Goal: Task Accomplishment & Management: Complete application form

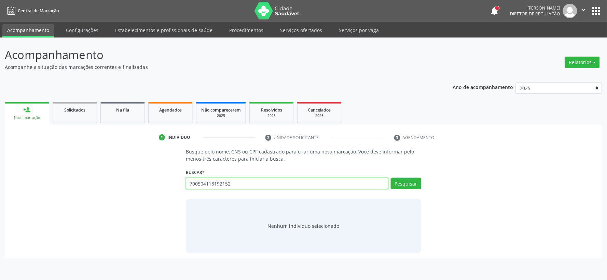
type input "700504118192152"
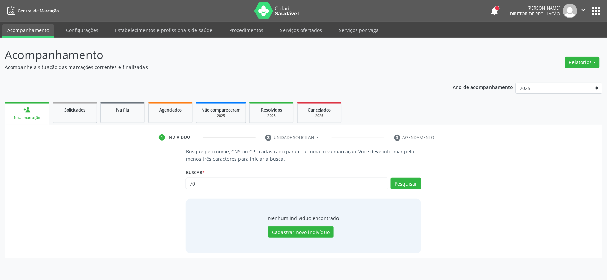
type input "7"
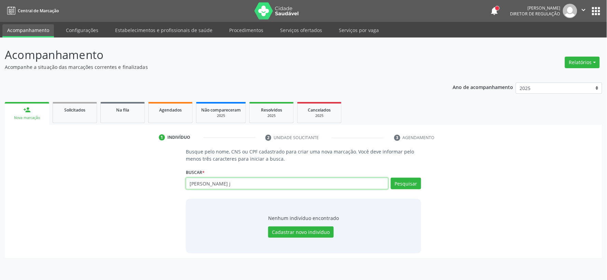
type input "[PERSON_NAME] j"
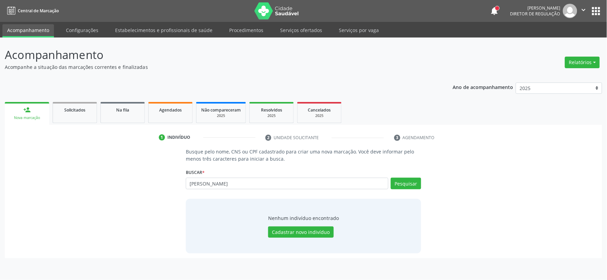
type input "[PERSON_NAME]"
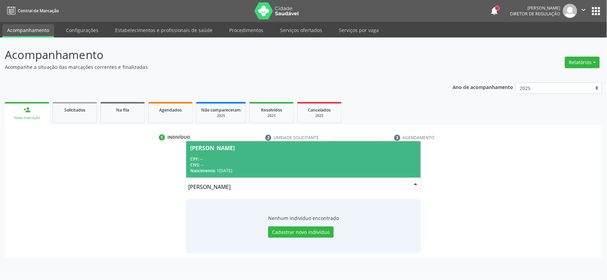
click at [247, 170] on div "Nascimento: 1[DATE]" at bounding box center [303, 171] width 227 height 6
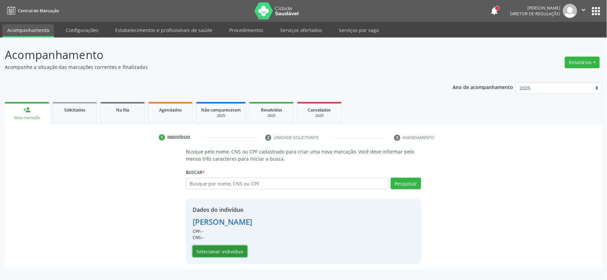
click at [232, 252] on button "Selecionar indivíduo" at bounding box center [220, 252] width 55 height 12
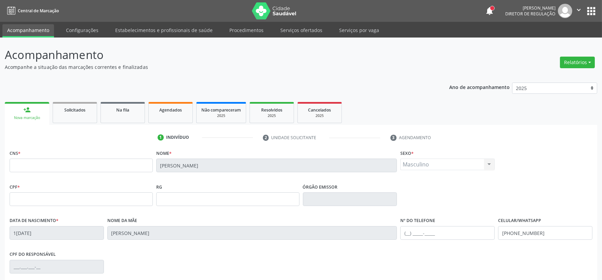
scroll to position [90, 0]
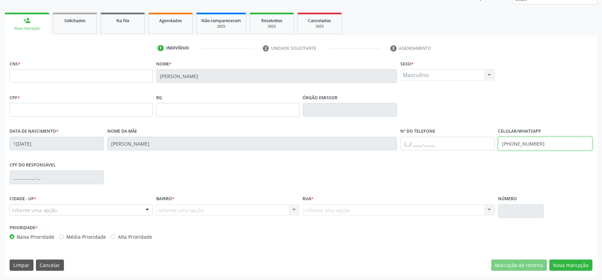
drag, startPoint x: 540, startPoint y: 142, endPoint x: 472, endPoint y: 168, distance: 73.1
click at [472, 168] on div "CNS * Nome * [PERSON_NAME] * Masculino Masculino Feminino Nenhum resultado enco…" at bounding box center [301, 152] width 583 height 187
click at [566, 272] on div "CNS * Nome * [PERSON_NAME] * Masculino Masculino Feminino Nenhum resultado enco…" at bounding box center [301, 167] width 592 height 217
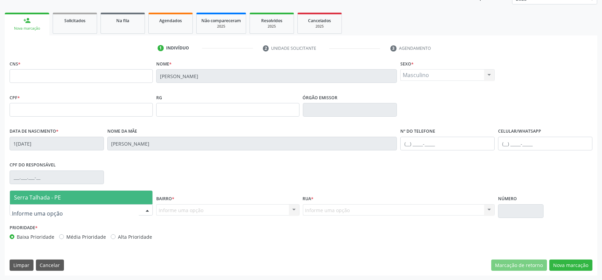
click at [137, 214] on div at bounding box center [81, 211] width 143 height 12
click at [133, 202] on span "Serra Talhada - PE" at bounding box center [81, 198] width 142 height 14
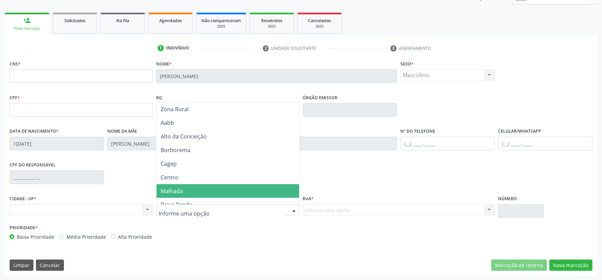
click at [171, 191] on span "Malhada" at bounding box center [172, 192] width 22 height 8
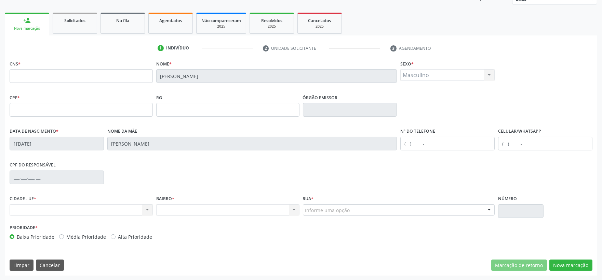
drag, startPoint x: 355, startPoint y: 214, endPoint x: 355, endPoint y: 210, distance: 3.8
click at [355, 214] on div "Informe uma opção" at bounding box center [399, 211] width 192 height 12
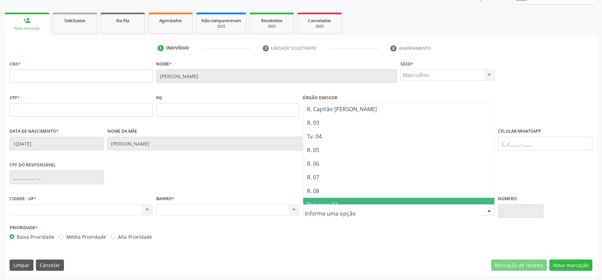
click at [360, 200] on span "Travessa 03" at bounding box center [398, 205] width 191 height 14
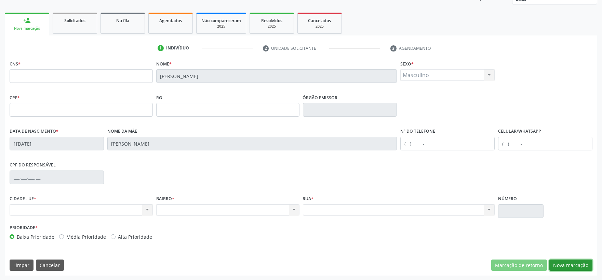
click at [563, 267] on button "Nova marcação" at bounding box center [570, 266] width 43 height 12
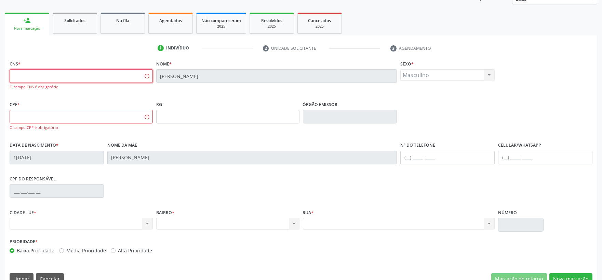
click at [48, 73] on input "text" at bounding box center [81, 76] width 143 height 14
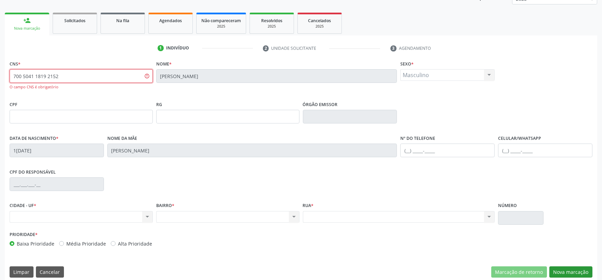
type input "700 5041 1819 2152"
click at [562, 272] on button "Nova marcação" at bounding box center [570, 273] width 43 height 12
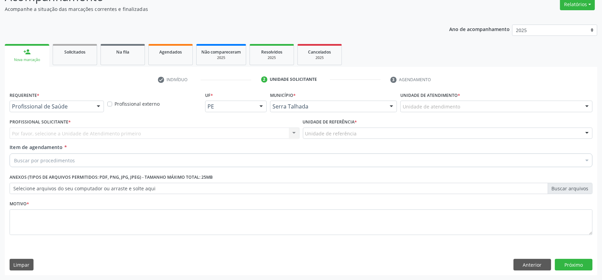
scroll to position [58, 0]
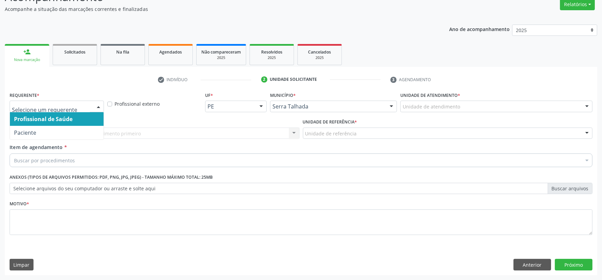
click at [101, 109] on div at bounding box center [98, 107] width 10 height 12
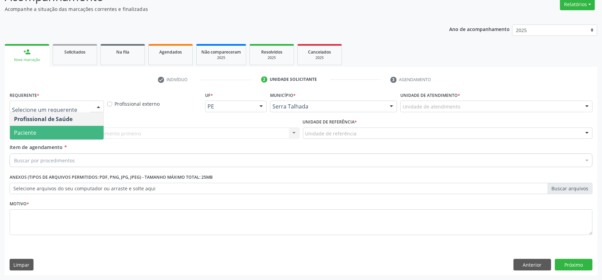
click at [77, 126] on span "Paciente" at bounding box center [57, 133] width 94 height 14
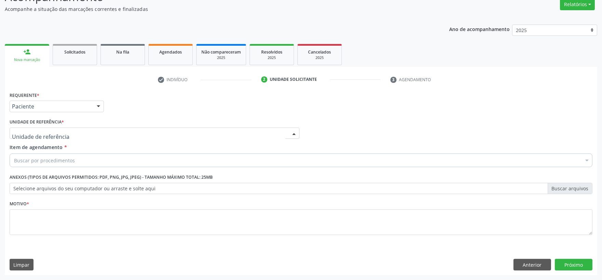
click at [75, 134] on div at bounding box center [155, 134] width 290 height 12
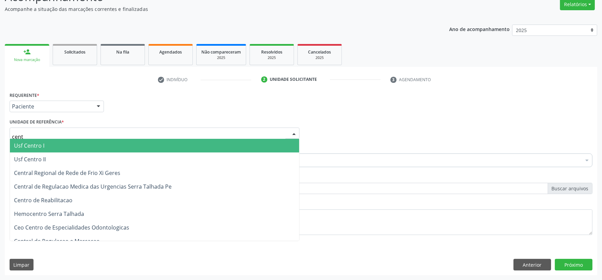
type input "centr"
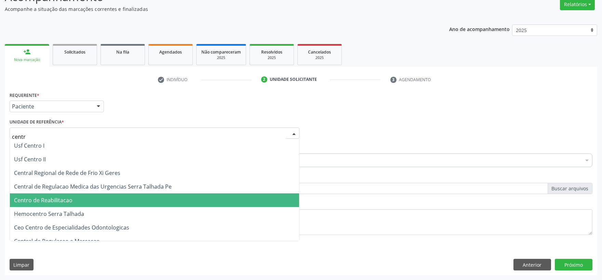
click at [60, 199] on span "Centro de Reabilitacao" at bounding box center [43, 201] width 58 height 8
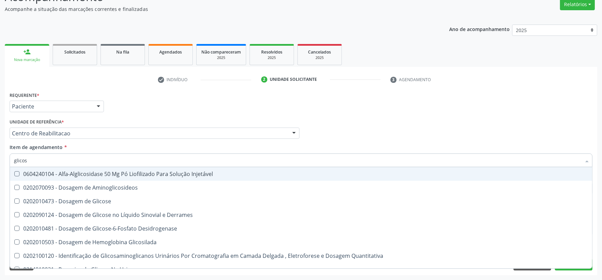
type input "glicose"
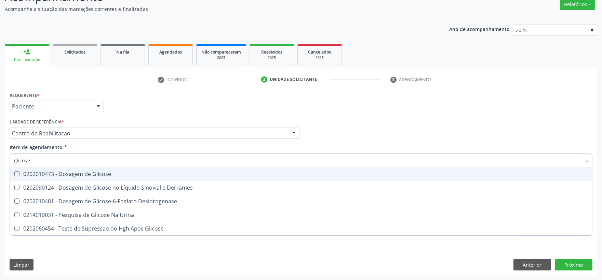
click at [61, 169] on span "0202010473 - Dosagem de Glicose" at bounding box center [301, 174] width 582 height 14
drag, startPoint x: 45, startPoint y: 161, endPoint x: 15, endPoint y: 172, distance: 32.0
click at [16, 165] on div "glicose Desfazer seleção 0202010473 - Dosagem de Glicose 0202090124 - Dosagem d…" at bounding box center [301, 160] width 583 height 12
click at [15, 172] on Glicose at bounding box center [16, 174] width 5 height 5
checkbox Glicose "true"
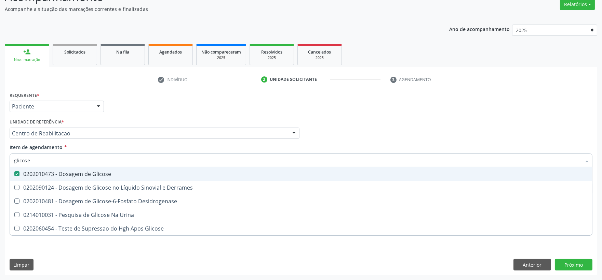
type input "g"
checkbox Glicose "false"
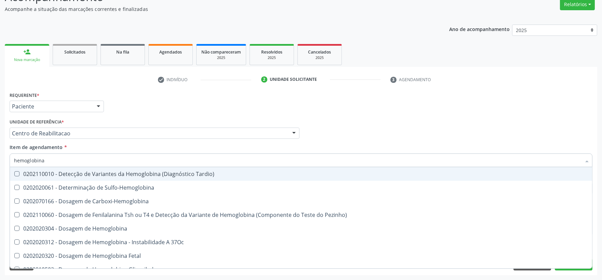
type input "hemoglobina g"
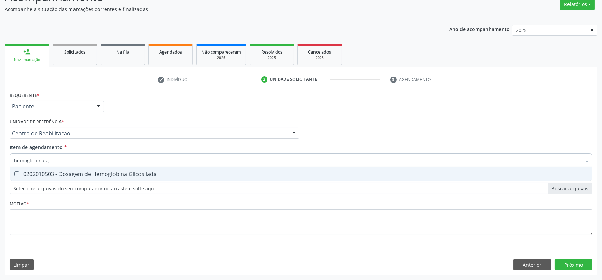
click at [94, 175] on div "0202010503 - Dosagem de Hemoglobina Glicosilada" at bounding box center [301, 174] width 574 height 5
checkbox Glicosilada "true"
drag, startPoint x: 66, startPoint y: 159, endPoint x: 19, endPoint y: 156, distance: 46.5
click at [19, 156] on input "hemoglobina g" at bounding box center [297, 161] width 567 height 14
type input "he"
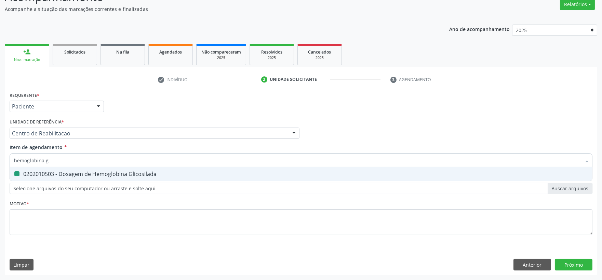
checkbox Glicosilada "false"
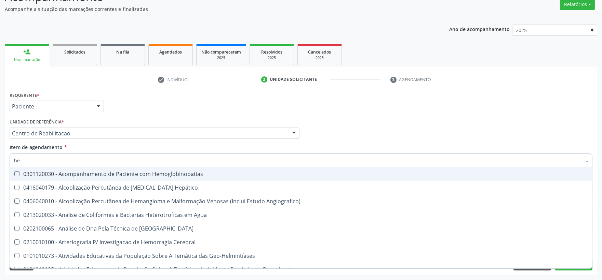
type input "h"
checkbox Glicosilada "false"
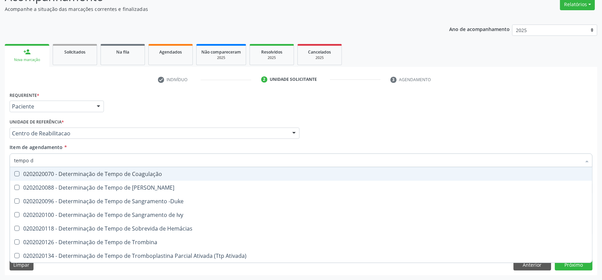
type input "tempo de"
click at [56, 173] on div "0202020070 - Determinação de Tempo de Coagulação" at bounding box center [301, 174] width 574 height 5
checkbox Coagulação "true"
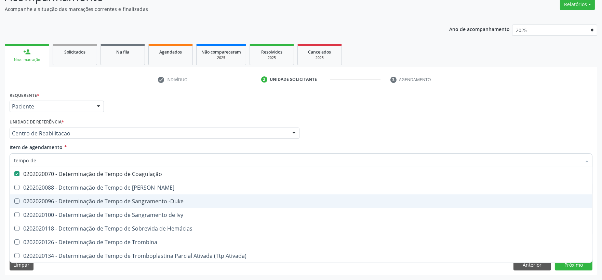
click at [42, 201] on div "0202020096 - Determinação de Tempo de Sangramento -Duke" at bounding box center [301, 201] width 574 height 5
checkbox -Duke "true"
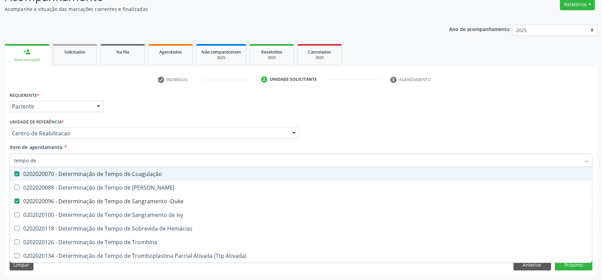
drag, startPoint x: 39, startPoint y: 159, endPoint x: 7, endPoint y: 164, distance: 32.9
click at [7, 164] on div "Requerente * Paciente Profissional de Saúde Paciente Nenhum resultado encontrad…" at bounding box center [301, 183] width 592 height 186
type input "tap"
checkbox Coagulação "false"
checkbox -Duke "false"
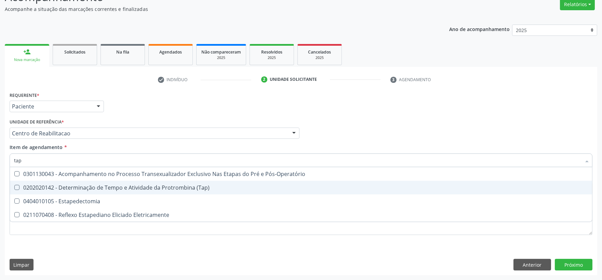
click at [21, 187] on div "0202020142 - Determinação de Tempo e Atividade da Protrombina (Tap)" at bounding box center [301, 187] width 574 height 5
checkbox \(Tap\) "true"
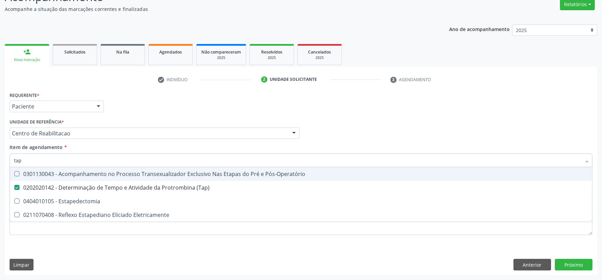
drag, startPoint x: 27, startPoint y: 164, endPoint x: -8, endPoint y: 165, distance: 34.9
click at [0, 165] on html "Central de Marcação notifications [PERSON_NAME] Diretor de regulação  Configur…" at bounding box center [301, 82] width 602 height 280
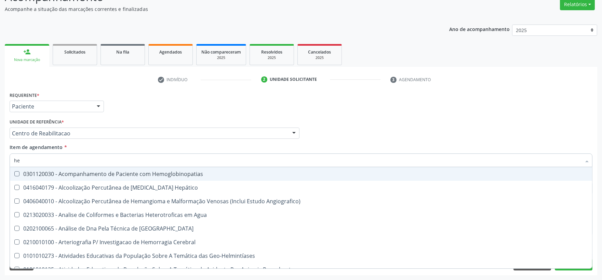
type input "hem"
checkbox Hepático "false"
checkbox \(Qualitativo\) "true"
checkbox Glicosilada "false"
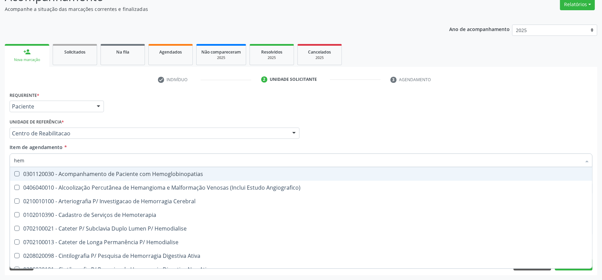
type input "hemo"
checkbox Hemacias "true"
checkbox Glicosilada "false"
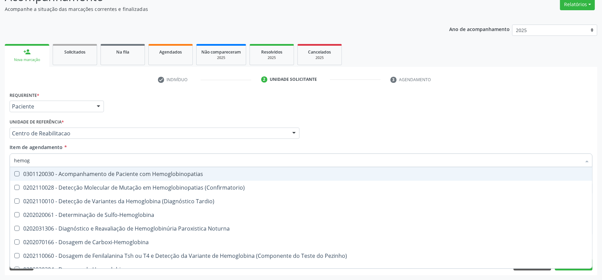
type input "hemogr"
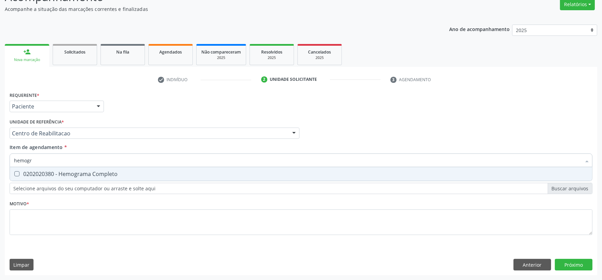
click at [55, 173] on div "0202020380 - Hemograma Completo" at bounding box center [301, 174] width 574 height 5
checkbox Completo "true"
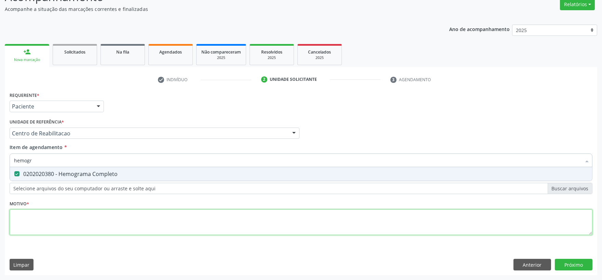
click at [41, 223] on div "Requerente * Paciente Profissional de Saúde Paciente Nenhum resultado encontrad…" at bounding box center [301, 167] width 583 height 155
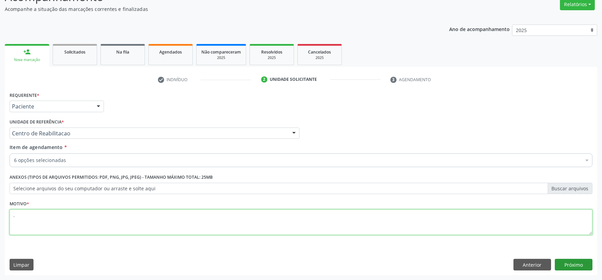
type textarea "."
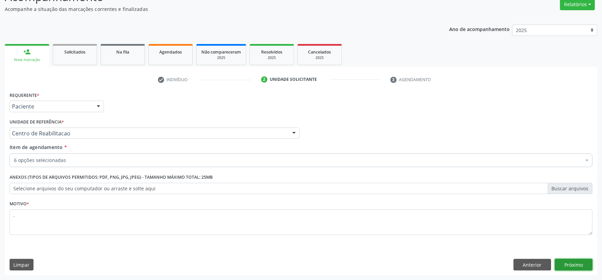
click at [556, 264] on button "Próximo" at bounding box center [574, 265] width 38 height 12
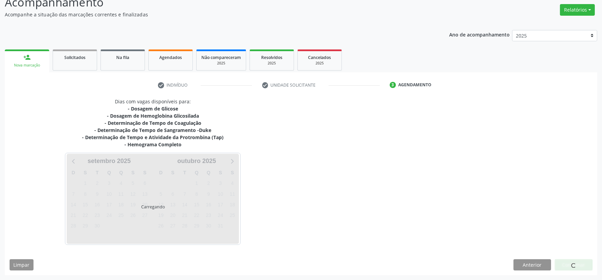
scroll to position [52, 0]
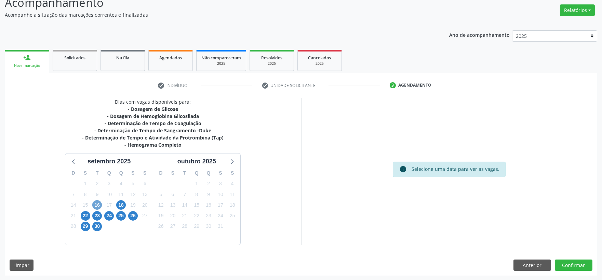
click at [94, 204] on span "16" at bounding box center [97, 206] width 10 height 10
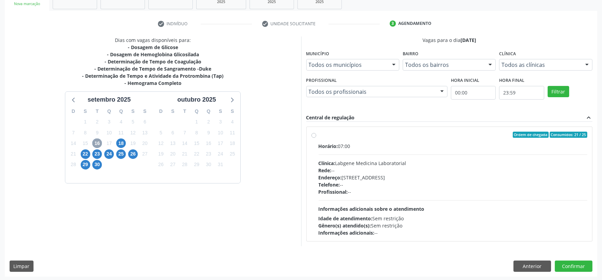
scroll to position [115, 0]
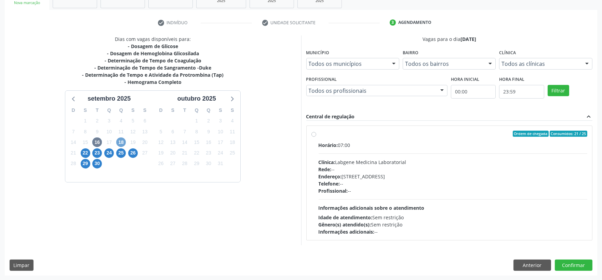
click at [120, 145] on span "18" at bounding box center [121, 143] width 10 height 10
click at [79, 148] on div "22" at bounding box center [85, 153] width 12 height 11
click at [81, 153] on span "22" at bounding box center [86, 154] width 10 height 10
click at [99, 156] on span "23" at bounding box center [97, 154] width 10 height 10
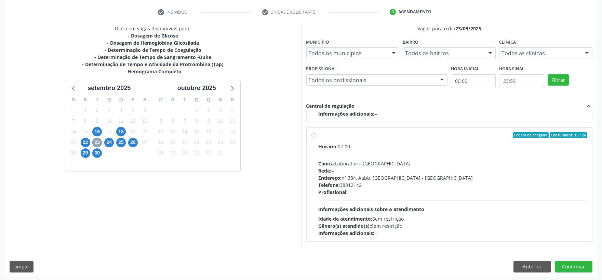
scroll to position [127, 0]
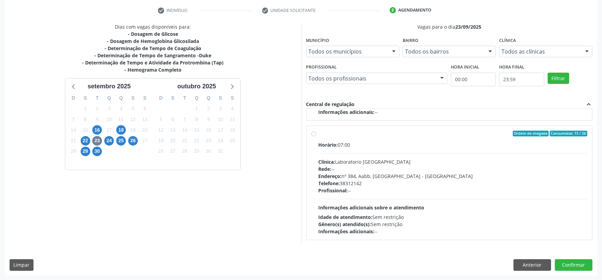
click at [367, 199] on hr at bounding box center [452, 199] width 269 height 0
click at [316, 137] on input "Ordem de chegada Consumidos: 15 / 26 Horário: 07:00 Clínica: Laboratorio [GEOGR…" at bounding box center [313, 134] width 5 height 6
radio input "true"
click at [559, 266] on button "Confirmar" at bounding box center [574, 266] width 38 height 12
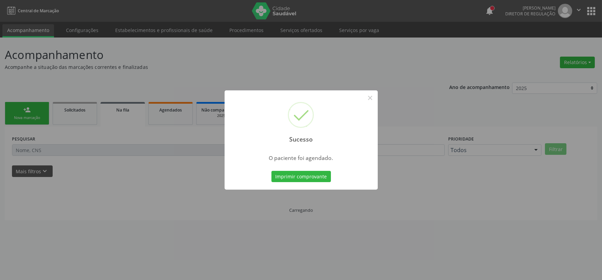
scroll to position [0, 0]
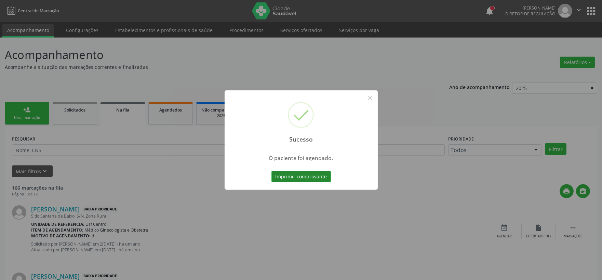
click at [312, 173] on button "Imprimir comprovante" at bounding box center [300, 177] width 59 height 12
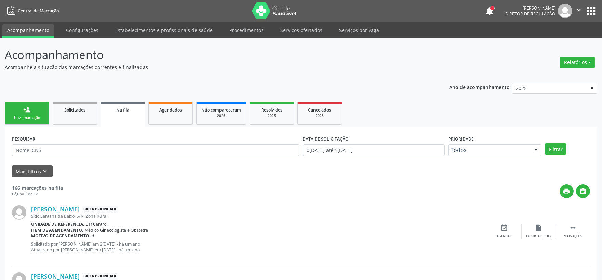
click at [31, 111] on link "person_add Nova marcação" at bounding box center [27, 113] width 44 height 23
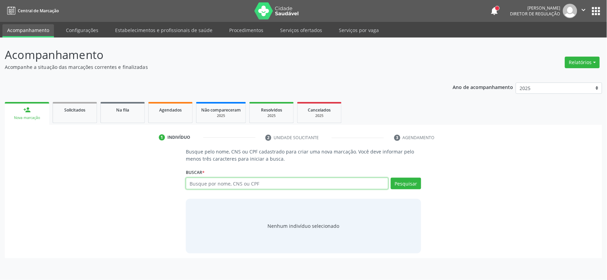
click at [193, 179] on input "text" at bounding box center [287, 184] width 203 height 12
type input "703007891480671"
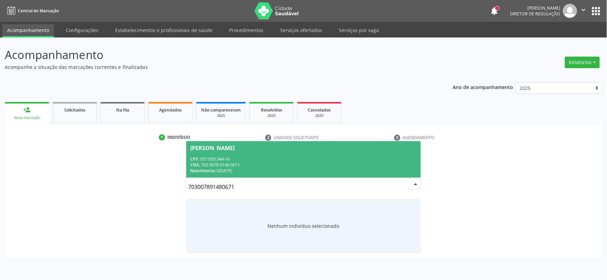
click at [226, 156] on div "CPF: 057.059.344-16" at bounding box center [303, 159] width 227 height 6
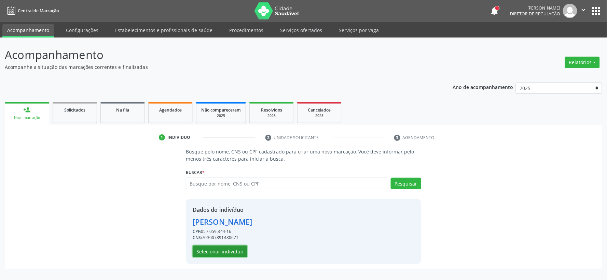
click at [233, 247] on button "Selecionar indivíduo" at bounding box center [220, 252] width 55 height 12
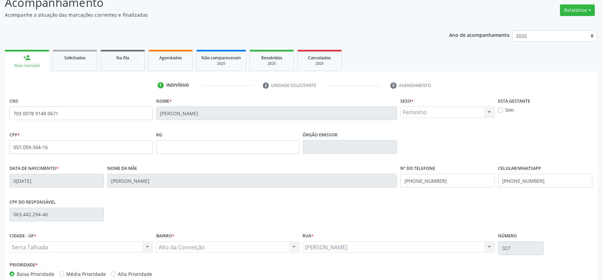
scroll to position [76, 0]
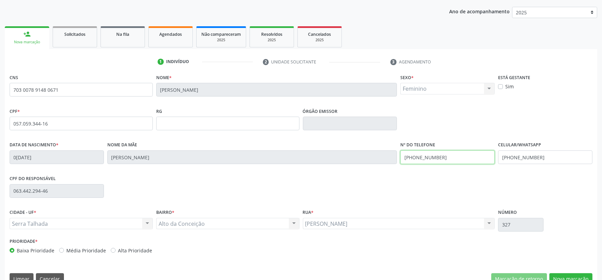
drag, startPoint x: 444, startPoint y: 164, endPoint x: 412, endPoint y: 172, distance: 33.6
click at [405, 172] on div "Nº do Telefone [PHONE_NUMBER]" at bounding box center [447, 157] width 98 height 34
type input "("
drag, startPoint x: 548, startPoint y: 162, endPoint x: 496, endPoint y: 159, distance: 51.3
click at [496, 159] on div "Celular/WhatsApp [PHONE_NUMBER]" at bounding box center [545, 157] width 98 height 34
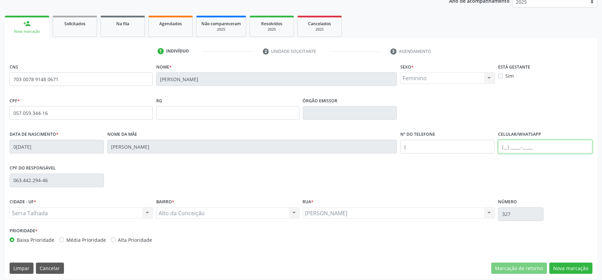
scroll to position [90, 0]
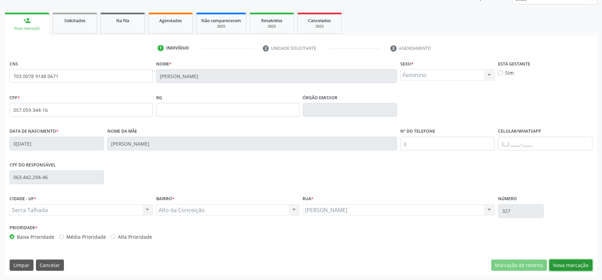
click at [575, 264] on button "Nova marcação" at bounding box center [570, 266] width 43 height 12
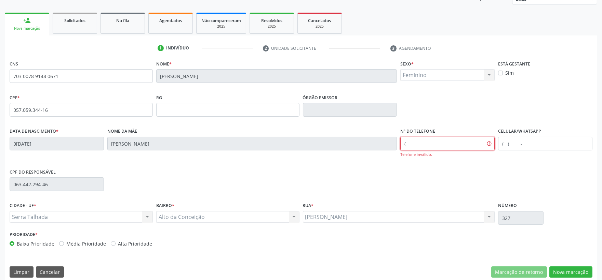
click at [415, 141] on input "(" at bounding box center [447, 144] width 94 height 14
click at [555, 267] on button "Nova marcação" at bounding box center [570, 273] width 43 height 12
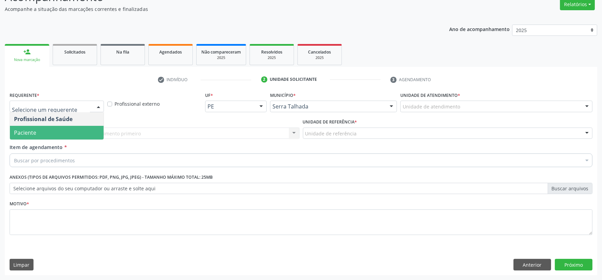
click at [64, 128] on span "Paciente" at bounding box center [57, 133] width 94 height 14
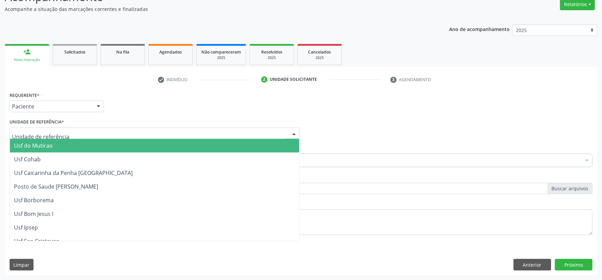
click at [63, 132] on div at bounding box center [155, 134] width 290 height 12
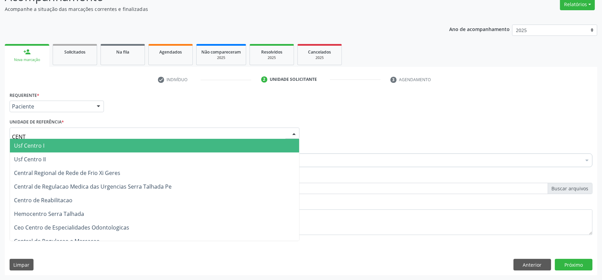
type input "CENTR"
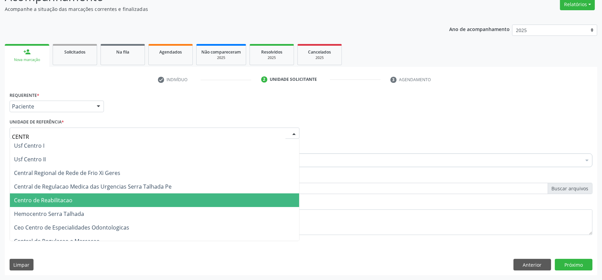
click at [66, 202] on span "Centro de Reabilitacao" at bounding box center [43, 201] width 58 height 8
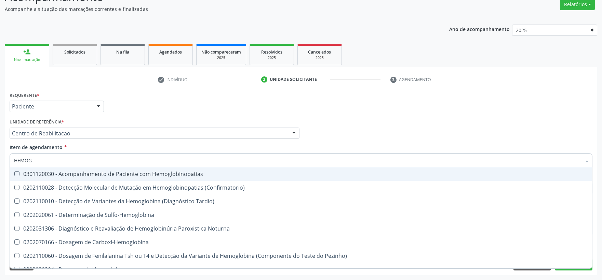
type input "HEMOGR"
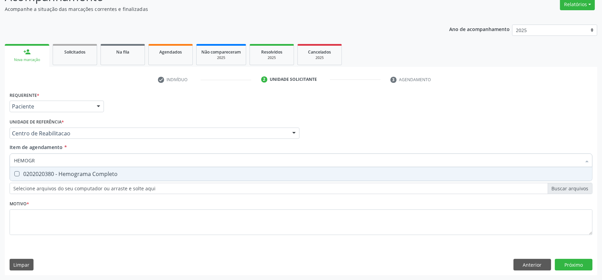
click at [46, 176] on div "0202020380 - Hemograma Completo" at bounding box center [301, 174] width 574 height 5
checkbox Completo "true"
drag, startPoint x: 43, startPoint y: 160, endPoint x: 9, endPoint y: 165, distance: 35.2
click at [12, 164] on div "HEMOGR" at bounding box center [301, 161] width 583 height 14
checkbox Completo "false"
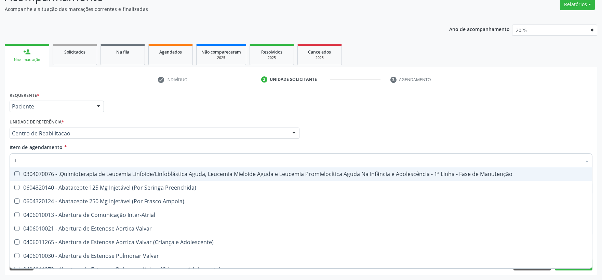
type input "TG"
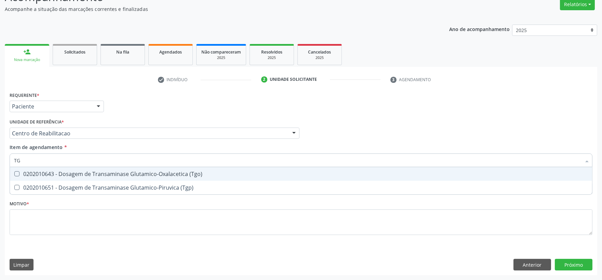
click at [23, 176] on div "0202010643 - Dosagem de Transaminase Glutamico-Oxalacetica (Tgo)" at bounding box center [301, 174] width 574 height 5
checkbox \(Tgo\) "true"
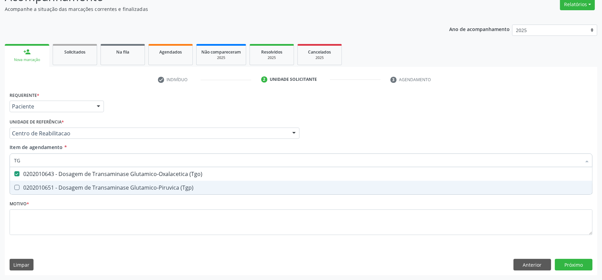
click at [20, 182] on span "0202010651 - Dosagem de Transaminase Glutamico-Piruvica (Tgp)" at bounding box center [301, 188] width 582 height 14
checkbox \(Tgp\) "true"
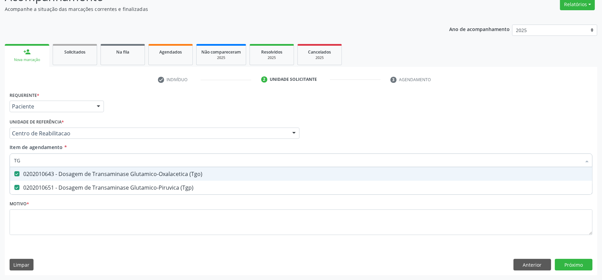
drag, startPoint x: 23, startPoint y: 161, endPoint x: 5, endPoint y: 161, distance: 17.4
click at [5, 161] on div "Requerente * Paciente Profissional de Saúde Paciente Nenhum resultado encontrad…" at bounding box center [301, 183] width 592 height 186
type input "HE"
checkbox \(Tgo\) "false"
checkbox \(Tgp\) "false"
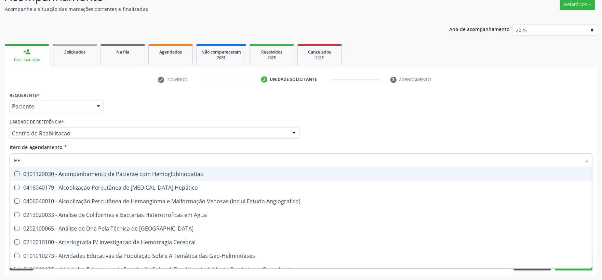
type input "HEM"
checkbox II "true"
checkbox Completo "false"
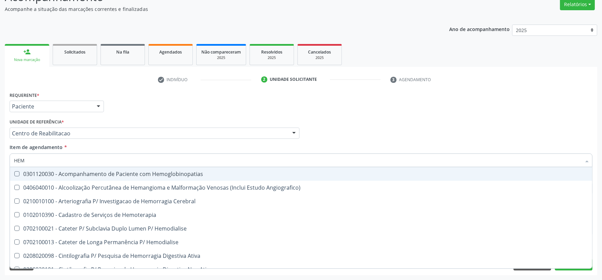
type input "HEMO"
checkbox Retro-Retal "true"
checkbox Completo "false"
type input "HEMOG"
checkbox Monopolar "true"
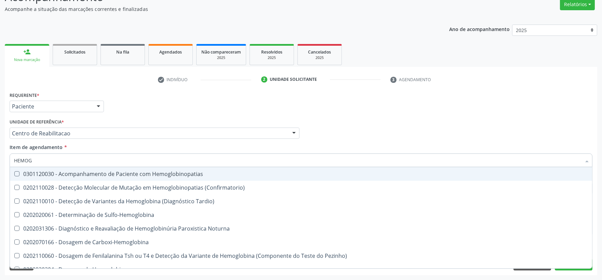
type input "HEMOGL"
checkbox Completo "false"
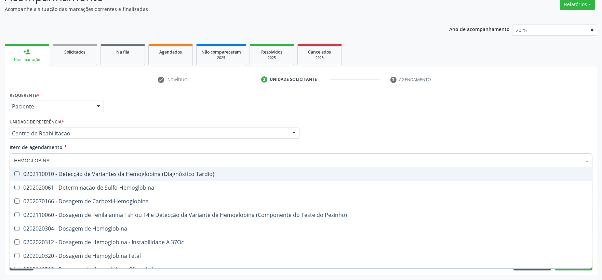
type input "HEMOGLOBINA G"
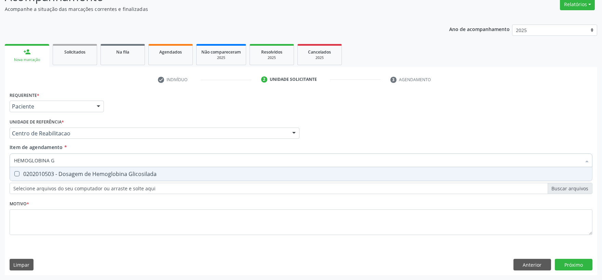
click at [54, 176] on div "0202010503 - Dosagem de Hemoglobina Glicosilada" at bounding box center [301, 174] width 574 height 5
checkbox Glicosilada "true"
drag, startPoint x: 59, startPoint y: 161, endPoint x: 3, endPoint y: 166, distance: 56.6
click at [3, 167] on div "Acompanhamento Acompanhe a situação das marcações correntes e finalizadas Relat…" at bounding box center [301, 130] width 602 height 301
type input "CR"
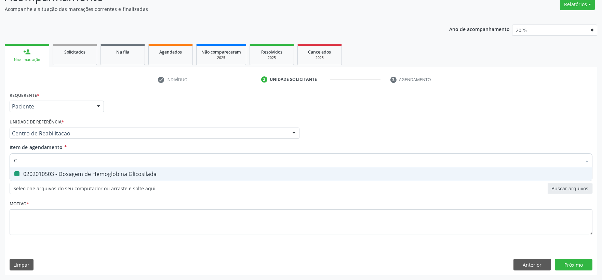
checkbox Glicosilada "false"
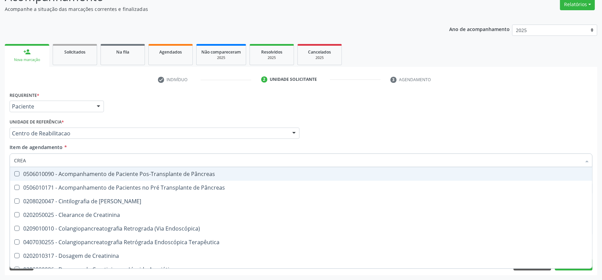
type input "CREAT"
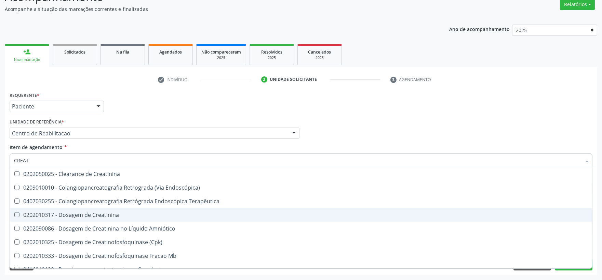
click at [60, 215] on div "0202010317 - Dosagem de Creatinina" at bounding box center [301, 215] width 574 height 5
checkbox Creatinina "true"
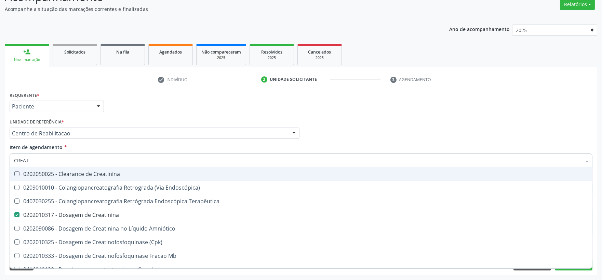
drag, startPoint x: 36, startPoint y: 162, endPoint x: 2, endPoint y: 163, distance: 33.9
click at [2, 163] on div "Acompanhamento Acompanhe a situação das marcações correntes e finalizadas Relat…" at bounding box center [301, 130] width 602 height 301
type input "URE"
checkbox Creatinina "false"
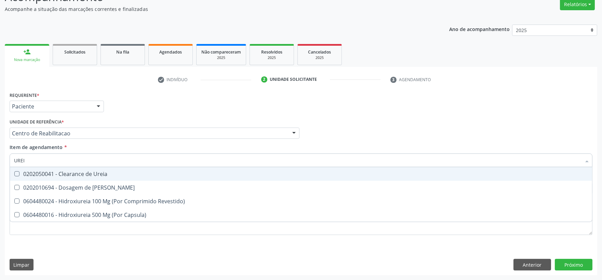
type input "UREIA"
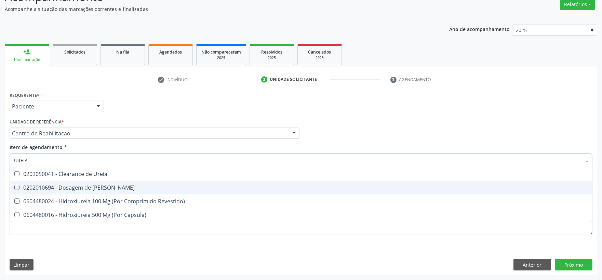
click at [27, 189] on div "0202010694 - Dosagem de [PERSON_NAME]" at bounding box center [301, 187] width 574 height 5
checkbox Ureia "true"
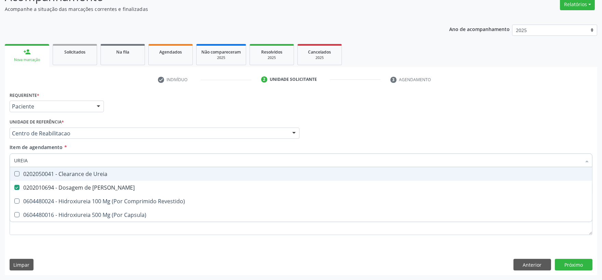
drag, startPoint x: 31, startPoint y: 159, endPoint x: 4, endPoint y: 164, distance: 27.4
click at [5, 164] on div "Requerente * Paciente Profissional de Saúde Paciente Nenhum resultado encontrad…" at bounding box center [301, 183] width 592 height 186
type input "COL"
checkbox Ureia "false"
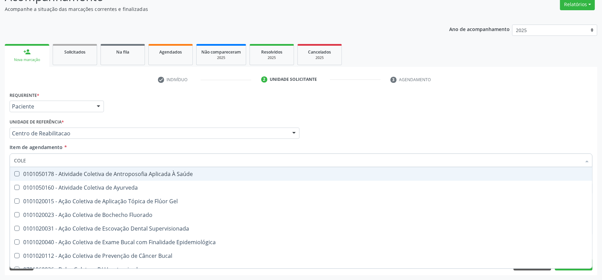
type input "COLES"
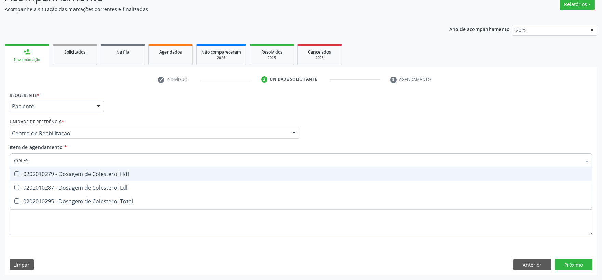
click at [20, 180] on span "0202010279 - Dosagem de Colesterol Hdl" at bounding box center [301, 174] width 582 height 14
checkbox Hdl "true"
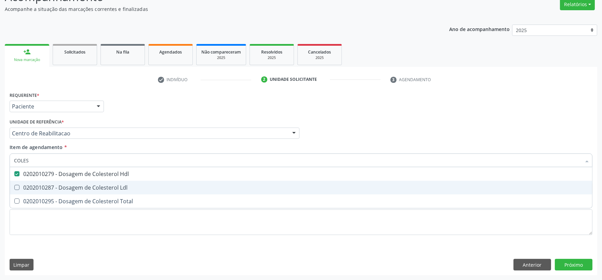
click at [20, 186] on div "0202010287 - Dosagem de Colesterol Ldl" at bounding box center [301, 187] width 574 height 5
checkbox Ldl "true"
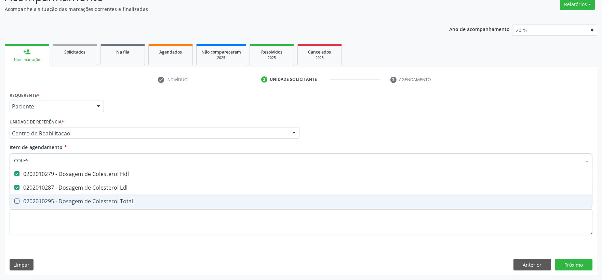
click at [15, 199] on Total at bounding box center [16, 201] width 5 height 5
click at [14, 199] on Total "checkbox" at bounding box center [12, 201] width 4 height 4
checkbox Total "true"
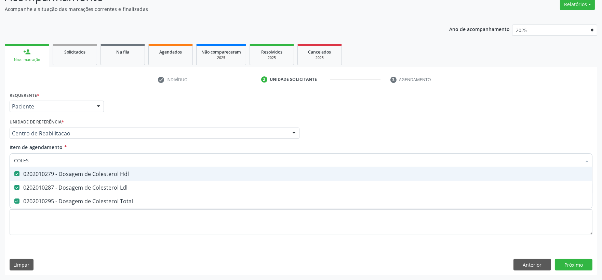
drag, startPoint x: 38, startPoint y: 160, endPoint x: 6, endPoint y: 157, distance: 32.2
click at [6, 157] on div "Requerente * Paciente Profissional de Saúde Paciente Nenhum resultado encontrad…" at bounding box center [301, 183] width 592 height 186
type input "T"
checkbox Hdl "false"
checkbox Ldl "false"
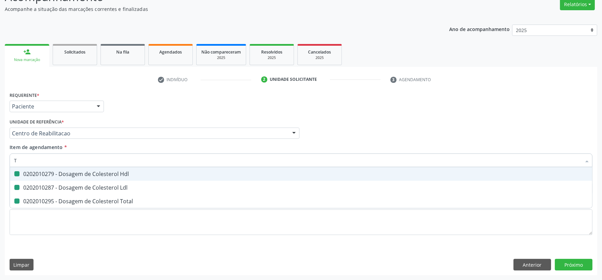
checkbox Total "false"
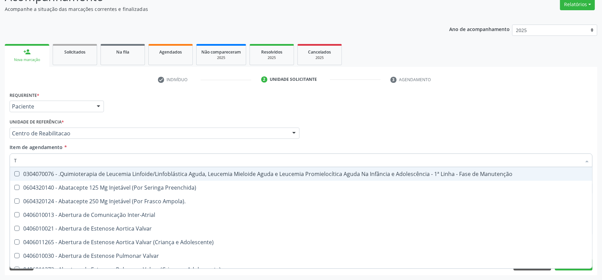
type input "TR"
checkbox Ii\) "true"
checkbox Grupo "true"
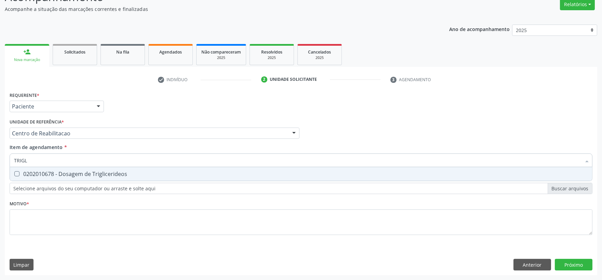
type input "TRIGLI"
click at [18, 174] on Triglicerideos at bounding box center [16, 174] width 5 height 5
click at [14, 174] on Triglicerideos "checkbox" at bounding box center [12, 174] width 4 height 4
checkbox Triglicerideos "true"
drag, startPoint x: 31, startPoint y: 158, endPoint x: -1, endPoint y: 156, distance: 31.8
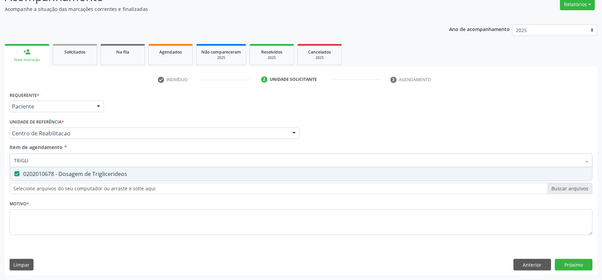
click at [0, 156] on html "Central de Marcação notifications [PERSON_NAME] Diretor de regulação  Configur…" at bounding box center [301, 82] width 602 height 280
type input "T"
checkbox Triglicerideos "false"
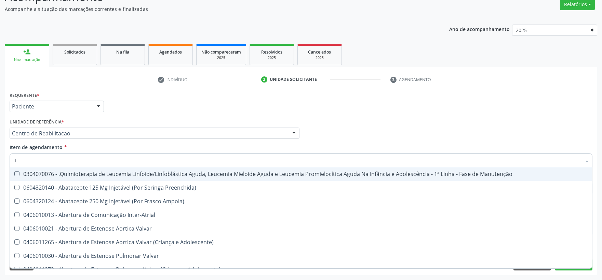
type input "T4"
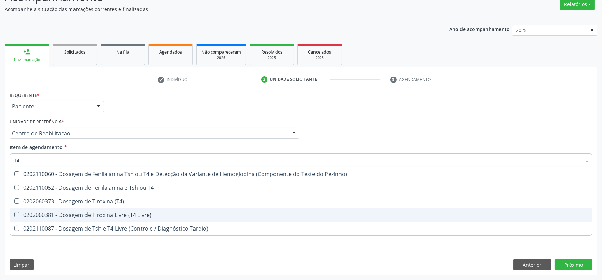
click at [80, 214] on div "0202060381 - Dosagem de Tiroxina Livre (T4 Livre)" at bounding box center [301, 215] width 574 height 5
checkbox Livre\) "true"
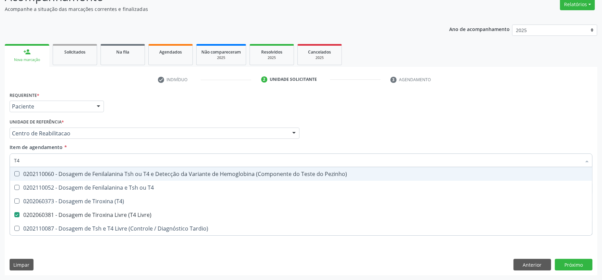
drag, startPoint x: 36, startPoint y: 158, endPoint x: 4, endPoint y: 166, distance: 33.6
click at [4, 166] on div "Acompanhamento Acompanhe a situação das marcações correntes e finalizadas Relat…" at bounding box center [301, 130] width 602 height 301
type input "TS"
checkbox Livre\) "false"
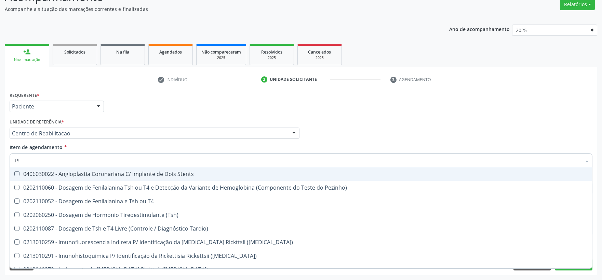
type input "TSH"
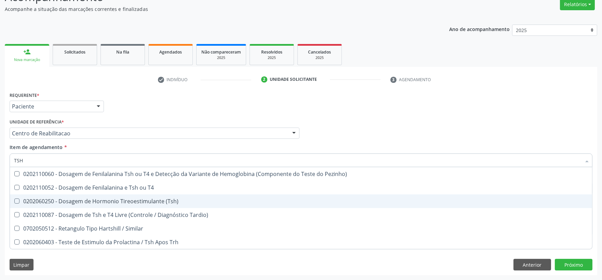
click at [40, 203] on div "0202060250 - Dosagem de Hormonio Tireoestimulante (Tsh)" at bounding box center [301, 201] width 574 height 5
checkbox \(Tsh\) "true"
checkbox T4 "true"
checkbox Tardio\) "true"
checkbox Similar "true"
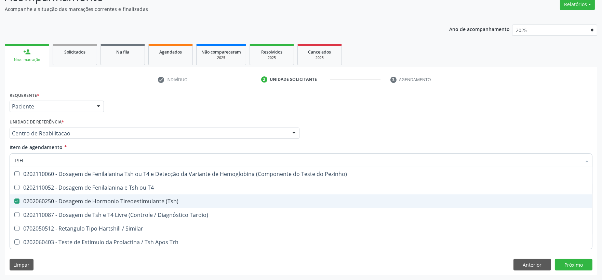
checkbox Trh "true"
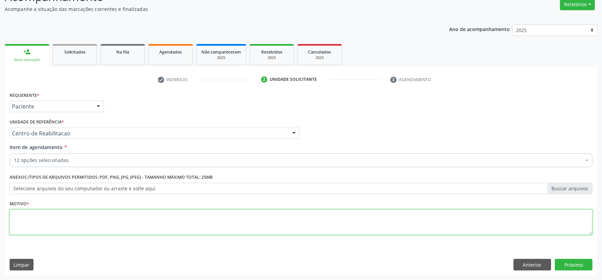
click at [57, 216] on textarea at bounding box center [301, 223] width 583 height 26
type textarea "."
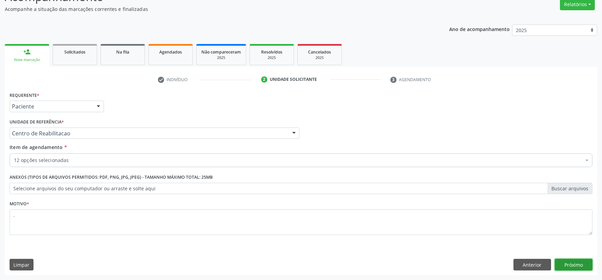
click at [566, 265] on button "Próximo" at bounding box center [574, 265] width 38 height 12
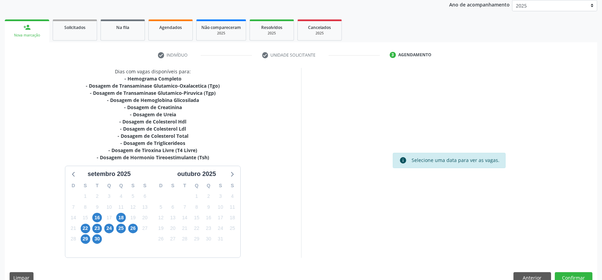
scroll to position [96, 0]
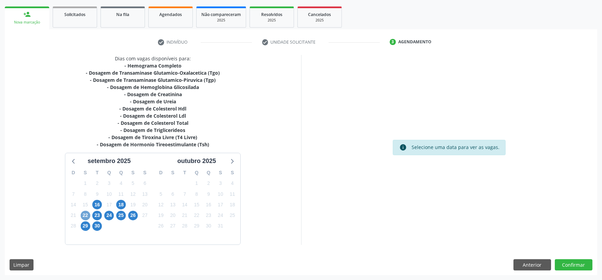
click at [83, 219] on span "22" at bounding box center [86, 216] width 10 height 10
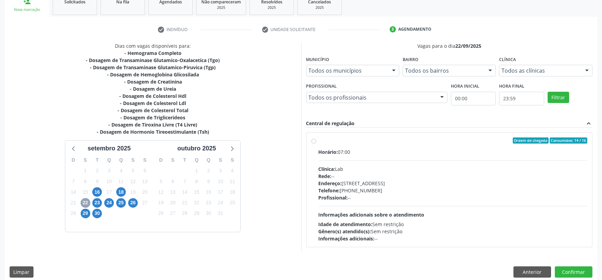
scroll to position [115, 0]
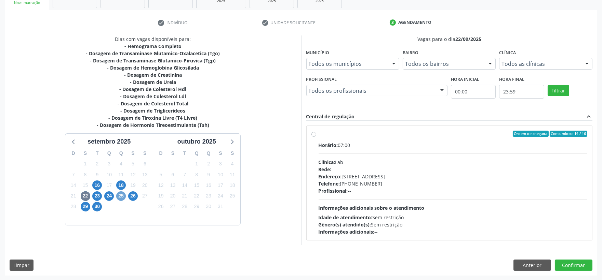
click at [121, 198] on span "25" at bounding box center [121, 197] width 10 height 10
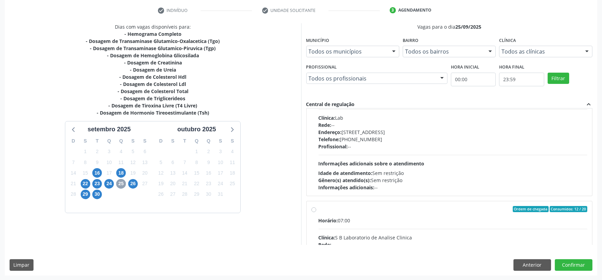
scroll to position [227, 0]
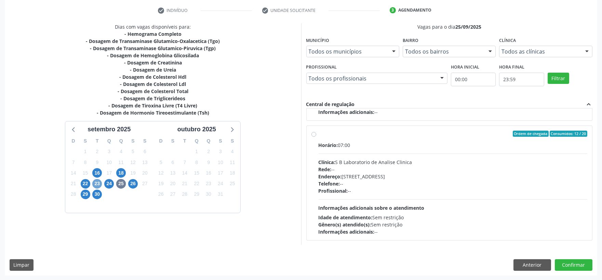
click at [98, 180] on span "23" at bounding box center [97, 184] width 10 height 10
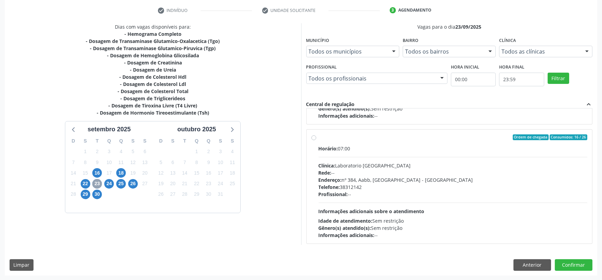
scroll to position [108, 0]
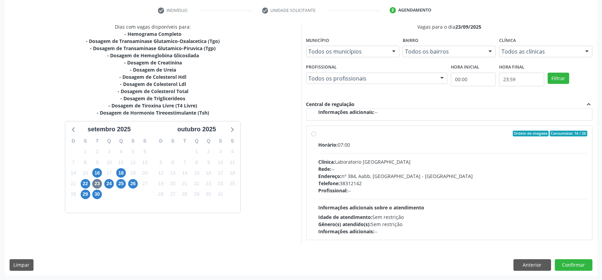
click at [351, 202] on div "Horário: 07:00 Clínica: Laboratorio [GEOGRAPHIC_DATA] Rede: -- Endereço: [STREE…" at bounding box center [452, 188] width 269 height 94
click at [316, 137] on input "Ordem de chegada Consumidos: 16 / 26 Horário: 07:00 Clínica: Laboratorio [GEOGR…" at bounding box center [313, 134] width 5 height 6
radio input "true"
click at [558, 264] on button "Confirmar" at bounding box center [574, 266] width 38 height 12
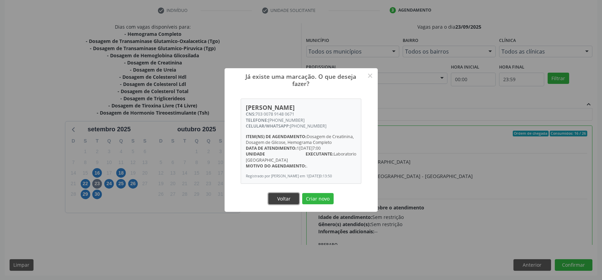
click at [286, 197] on button "Voltar" at bounding box center [283, 199] width 31 height 12
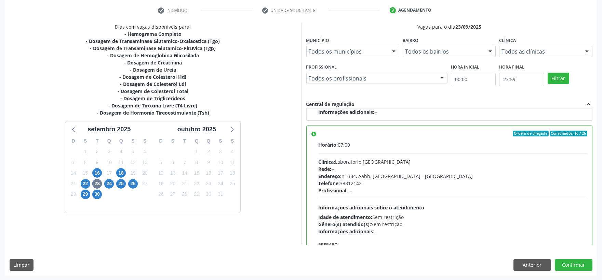
click at [286, 198] on div "Dias com vagas disponíveis para: - Hemograma Completo - Dosagem de Transaminase…" at bounding box center [153, 134] width 296 height 222
click at [573, 263] on button "Confirmar" at bounding box center [574, 266] width 38 height 12
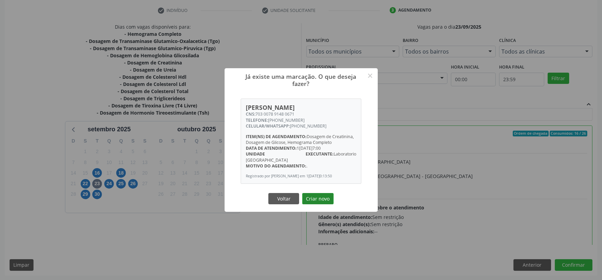
click at [310, 198] on button "Criar novo" at bounding box center [317, 199] width 31 height 12
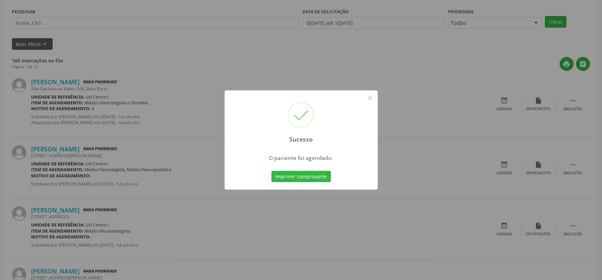
scroll to position [0, 0]
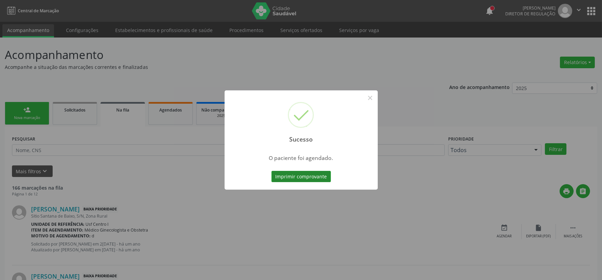
click at [301, 178] on button "Imprimir comprovante" at bounding box center [300, 177] width 59 height 12
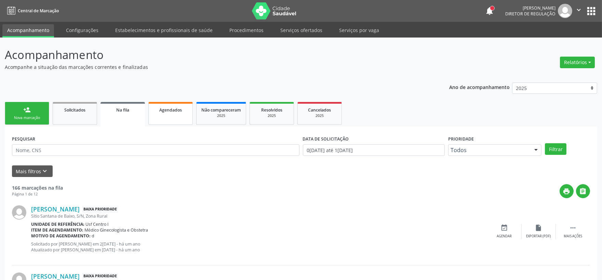
click at [171, 112] on div "Agendados" at bounding box center [170, 109] width 34 height 7
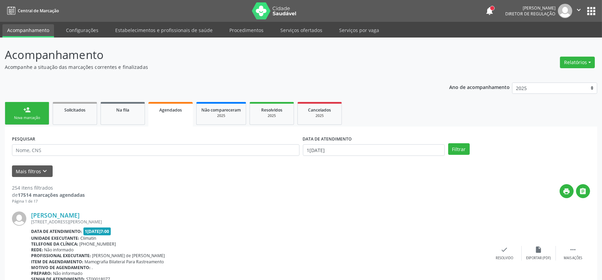
click at [30, 117] on div "Nova marcação" at bounding box center [27, 117] width 34 height 5
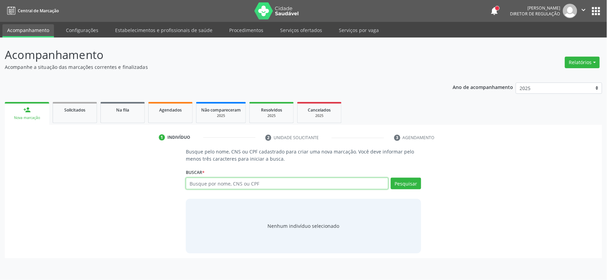
click at [245, 185] on input "text" at bounding box center [287, 184] width 203 height 12
type input "APARECIDA [PERSON_NAME]"
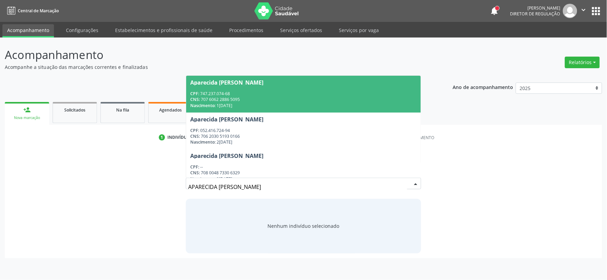
click at [254, 97] on div "CNS: 707 6062 2886 5095" at bounding box center [303, 100] width 227 height 6
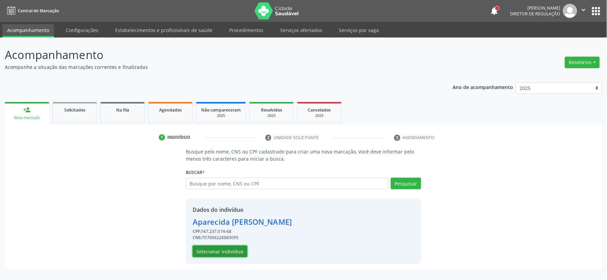
click at [226, 249] on button "Selecionar indivíduo" at bounding box center [220, 252] width 55 height 12
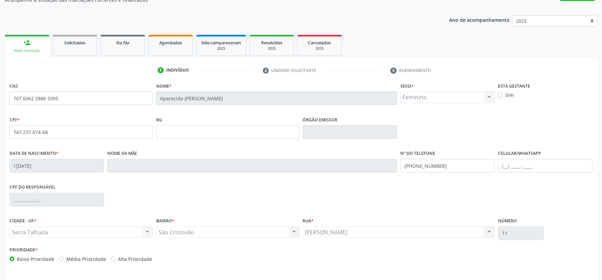
scroll to position [90, 0]
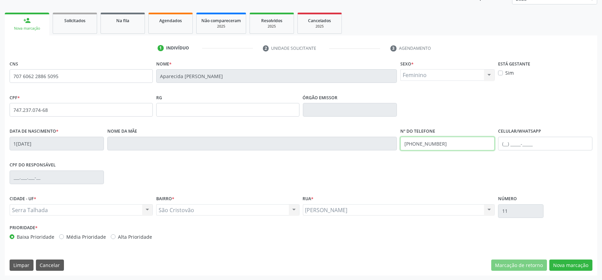
drag, startPoint x: 443, startPoint y: 144, endPoint x: 400, endPoint y: 154, distance: 44.2
click at [400, 154] on div "Nº do Telefone [PHONE_NUMBER]" at bounding box center [447, 143] width 98 height 34
click at [553, 190] on div "CPF do responsável" at bounding box center [301, 177] width 586 height 34
click at [564, 268] on button "Nova marcação" at bounding box center [570, 266] width 43 height 12
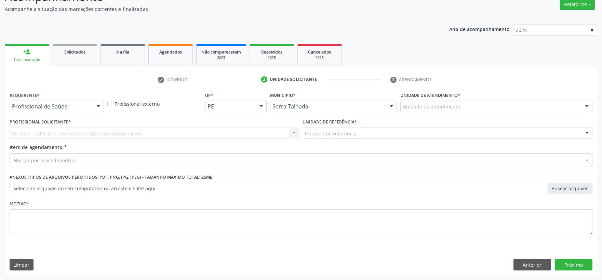
scroll to position [58, 0]
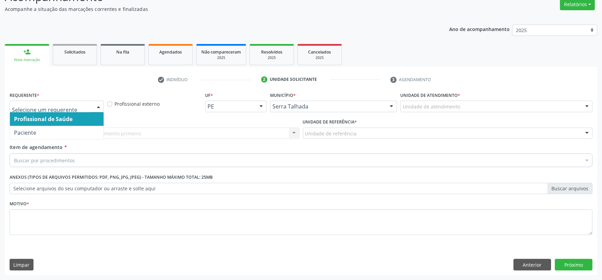
click at [57, 127] on span "Paciente" at bounding box center [57, 133] width 94 height 14
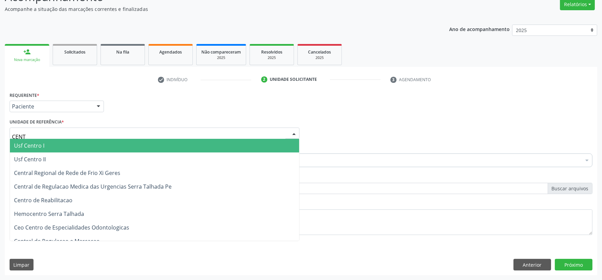
type input "CENTR"
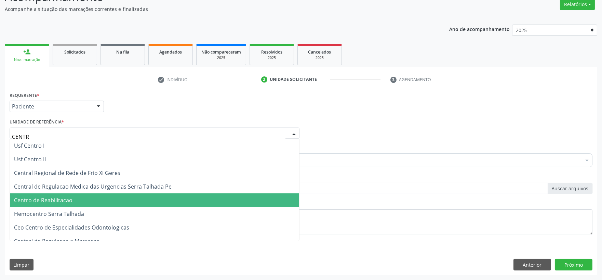
click at [77, 196] on span "Centro de Reabilitacao" at bounding box center [154, 201] width 289 height 14
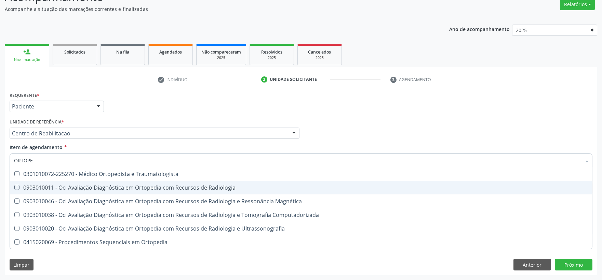
type input "ORTOPED"
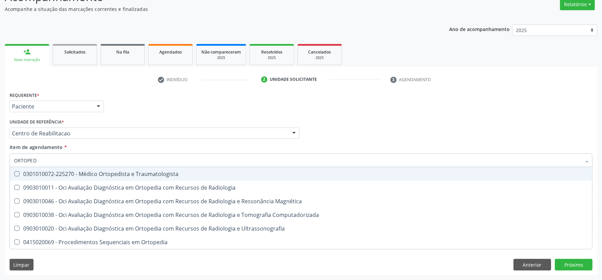
click at [83, 177] on span "0301010072-225270 - Médico Ortopedista e Traumatologista" at bounding box center [301, 174] width 582 height 14
checkbox Traumatologista "true"
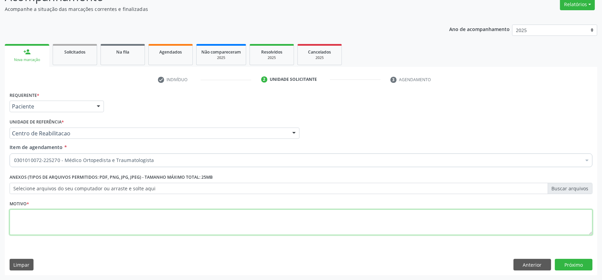
click at [84, 221] on textarea at bounding box center [301, 223] width 583 height 26
type textarea "."
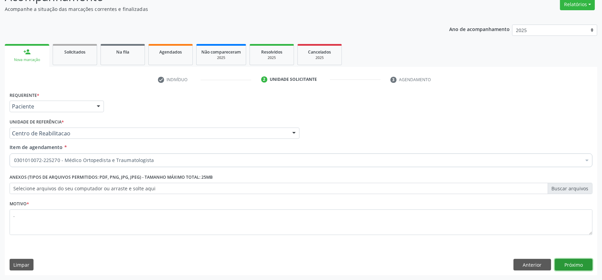
click at [576, 264] on button "Próximo" at bounding box center [574, 265] width 38 height 12
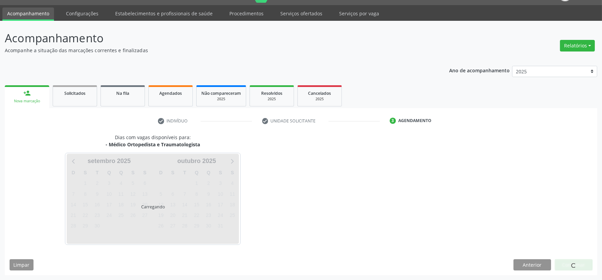
scroll to position [16, 0]
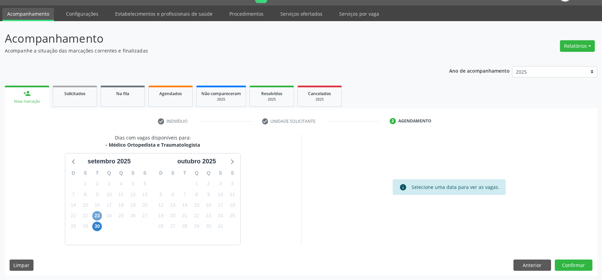
click at [95, 214] on span "23" at bounding box center [97, 216] width 10 height 10
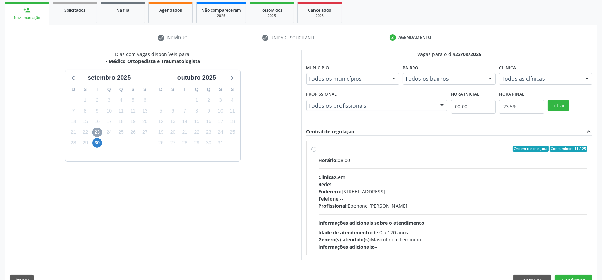
scroll to position [115, 0]
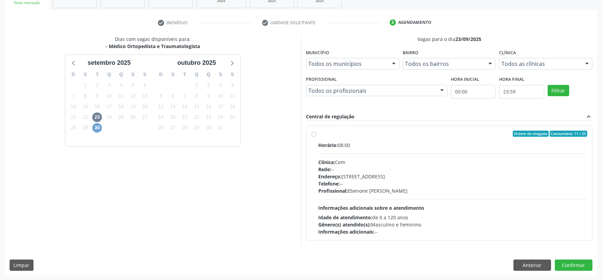
click at [98, 128] on span "30" at bounding box center [97, 128] width 10 height 10
click at [351, 208] on span "Informações adicionais sobre o atendimento" at bounding box center [371, 208] width 106 height 6
click at [316, 137] on input "Ordem de chegada Consumidos: 15 / 20 Horário: 07:30 Clínica: Policlinica Munici…" at bounding box center [313, 134] width 5 height 6
radio input "true"
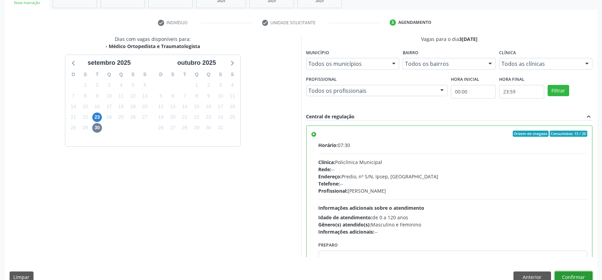
click at [573, 277] on button "Confirmar" at bounding box center [574, 278] width 38 height 12
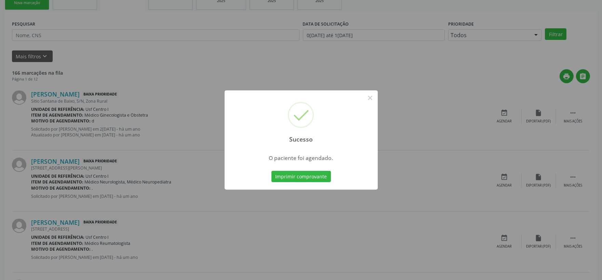
scroll to position [0, 0]
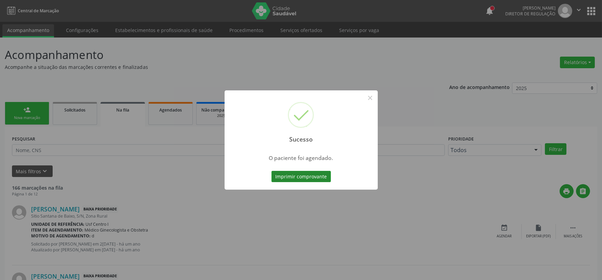
click at [298, 178] on button "Imprimir comprovante" at bounding box center [300, 177] width 59 height 12
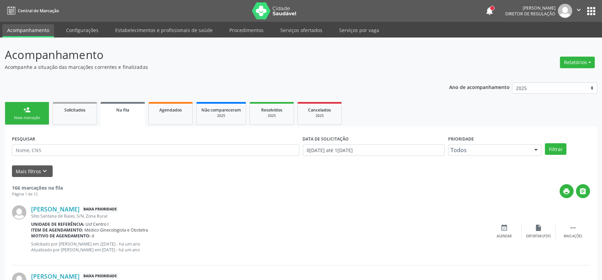
click at [28, 108] on div "person_add" at bounding box center [27, 110] width 8 height 8
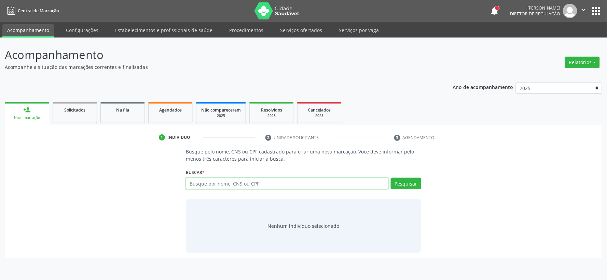
click at [241, 184] on input "text" at bounding box center [287, 184] width 203 height 12
type input "700005802610403"
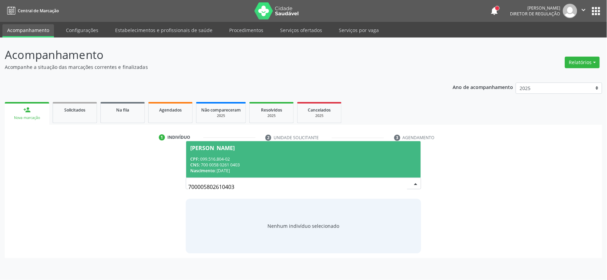
click at [241, 161] on div "CPF: 099.516.804-02" at bounding box center [303, 159] width 227 height 6
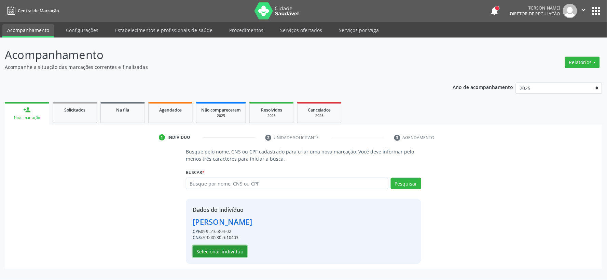
click at [239, 254] on button "Selecionar indivíduo" at bounding box center [220, 252] width 55 height 12
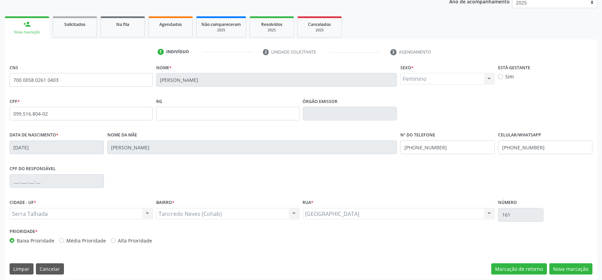
scroll to position [90, 0]
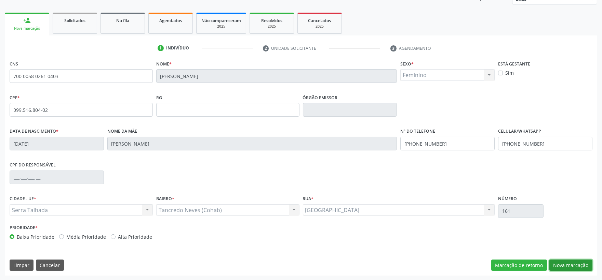
click at [570, 265] on button "Nova marcação" at bounding box center [570, 266] width 43 height 12
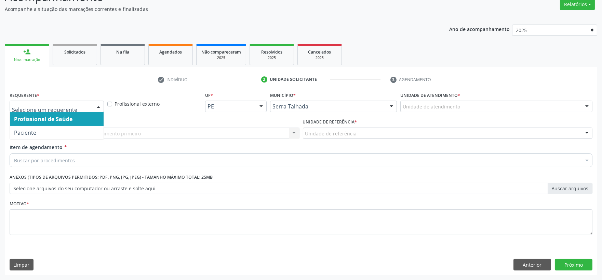
click at [98, 104] on div at bounding box center [98, 107] width 10 height 12
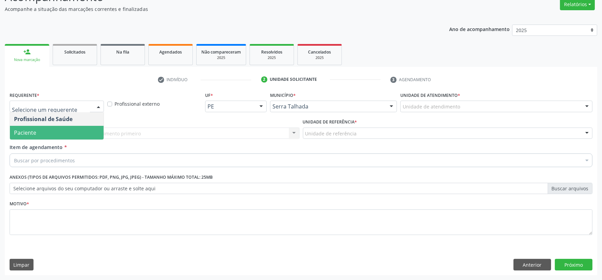
click at [73, 131] on span "Paciente" at bounding box center [57, 133] width 94 height 14
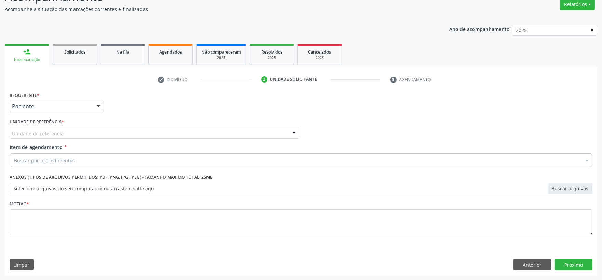
click at [73, 131] on div "Unidade de referência" at bounding box center [155, 134] width 290 height 12
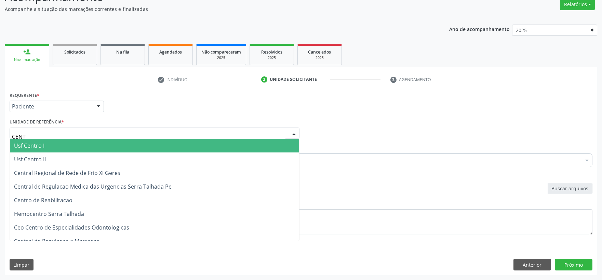
type input "CENTR"
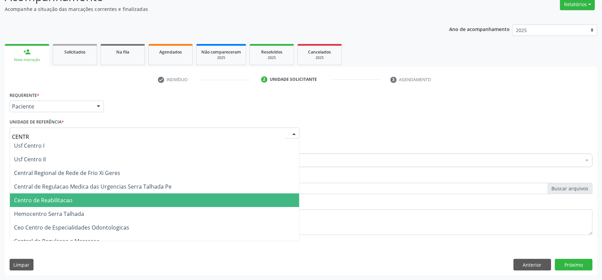
click at [61, 197] on span "Centro de Reabilitacao" at bounding box center [43, 201] width 58 height 8
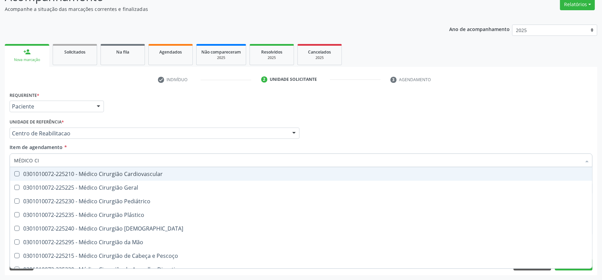
type input "MÉDICO CIR"
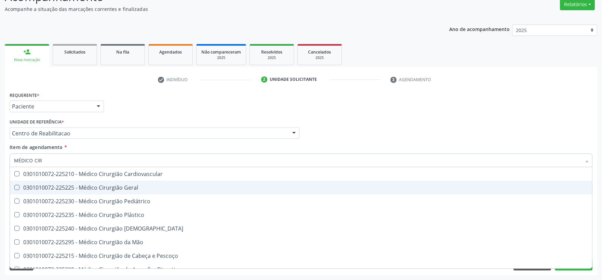
click at [53, 188] on div "0301010072-225225 - Médico Cirurgião Geral" at bounding box center [301, 187] width 574 height 5
checkbox Geral "true"
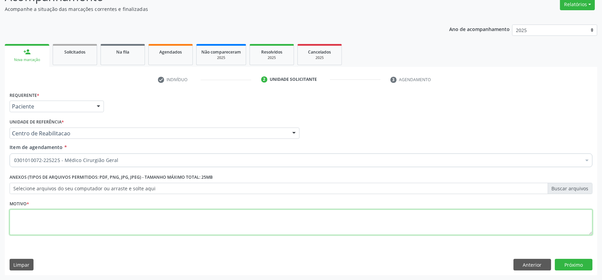
click at [37, 211] on textarea at bounding box center [301, 223] width 583 height 26
type textarea "."
